Goal: Find specific page/section: Find specific page/section

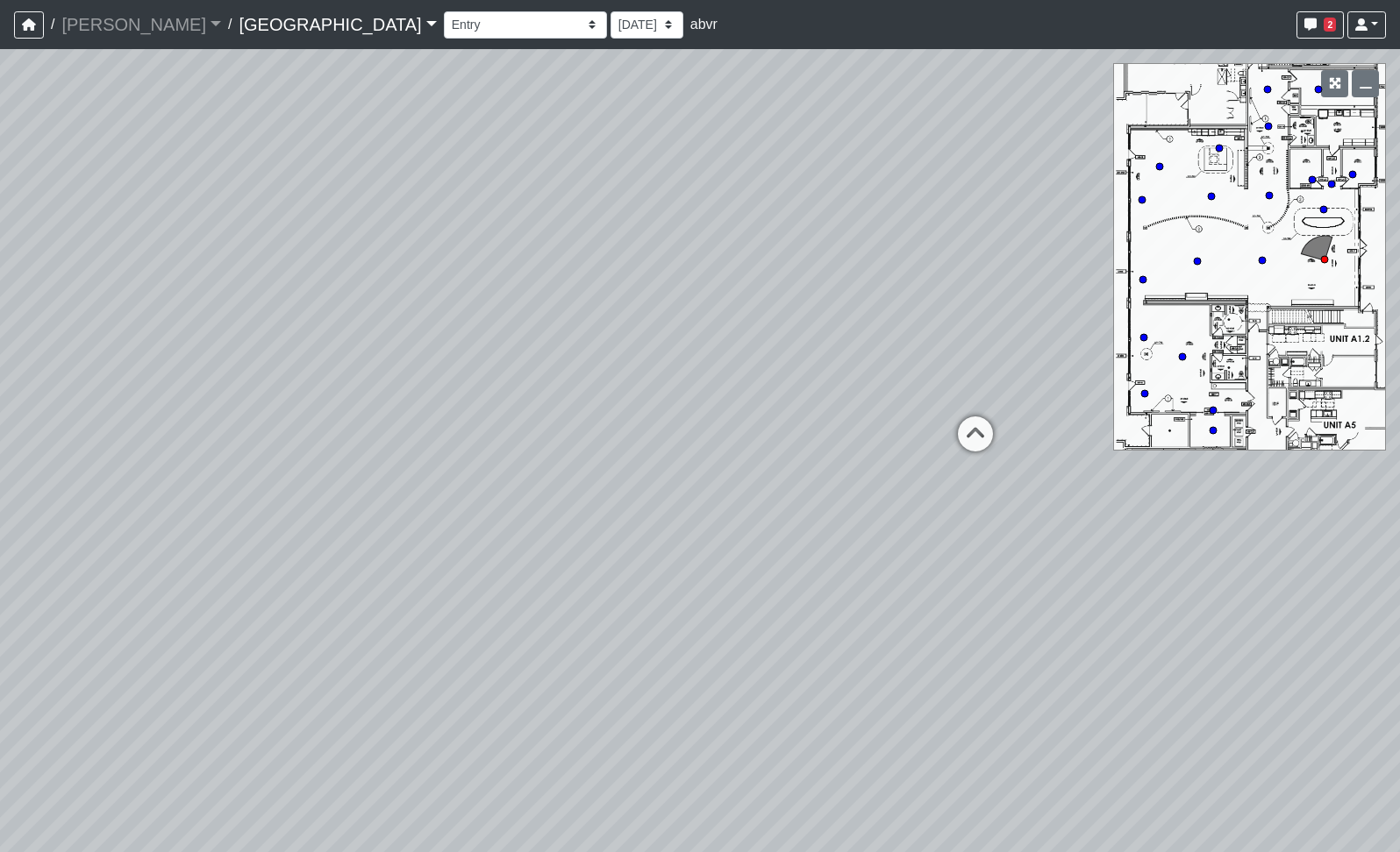
select select "4EE1RsHcWaeDM7upputMES"
click at [19, 22] on button "button" at bounding box center [29, 25] width 30 height 27
